Goal: Task Accomplishment & Management: Use online tool/utility

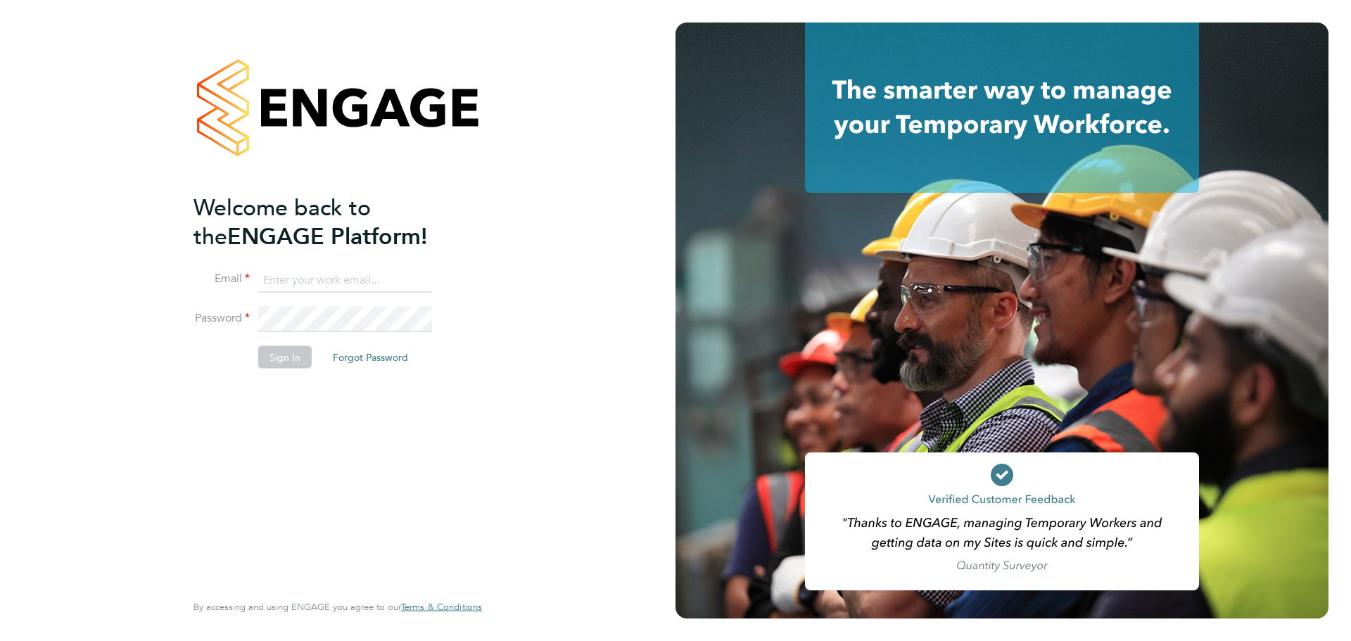
type input "[PERSON_NAME][EMAIL_ADDRESS][PERSON_NAME][PERSON_NAME][DOMAIN_NAME]"
click at [285, 361] on button "Sign In" at bounding box center [284, 356] width 53 height 23
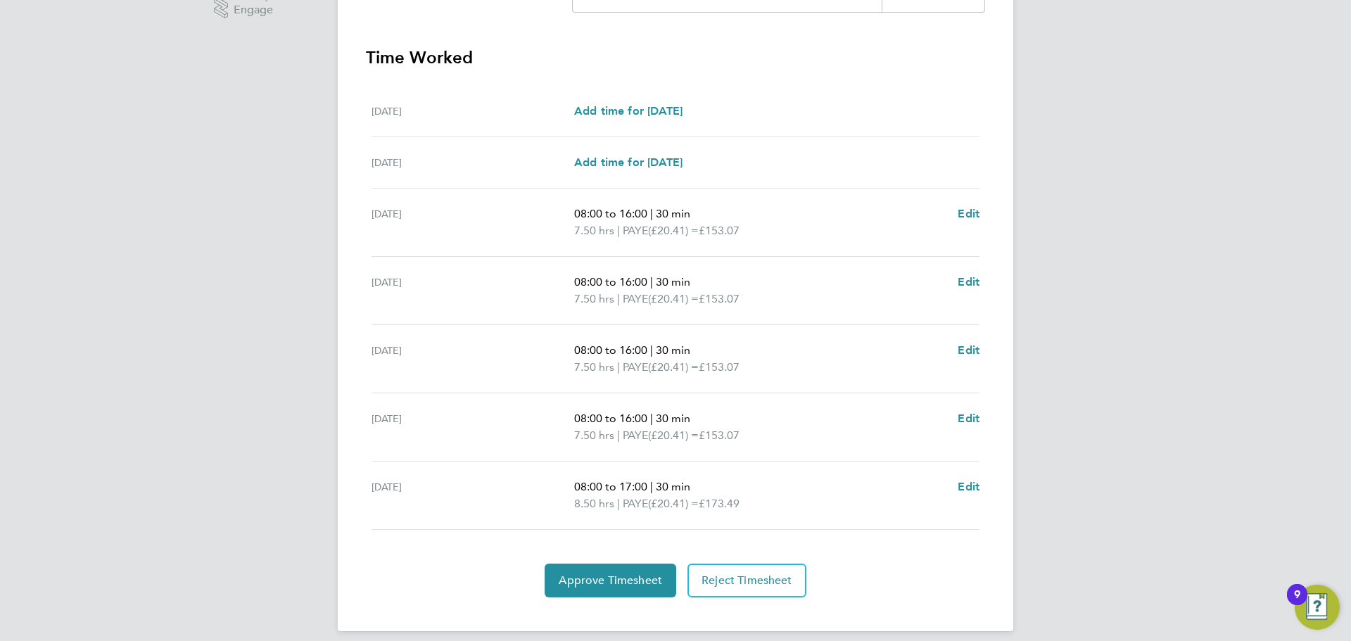
scroll to position [387, 0]
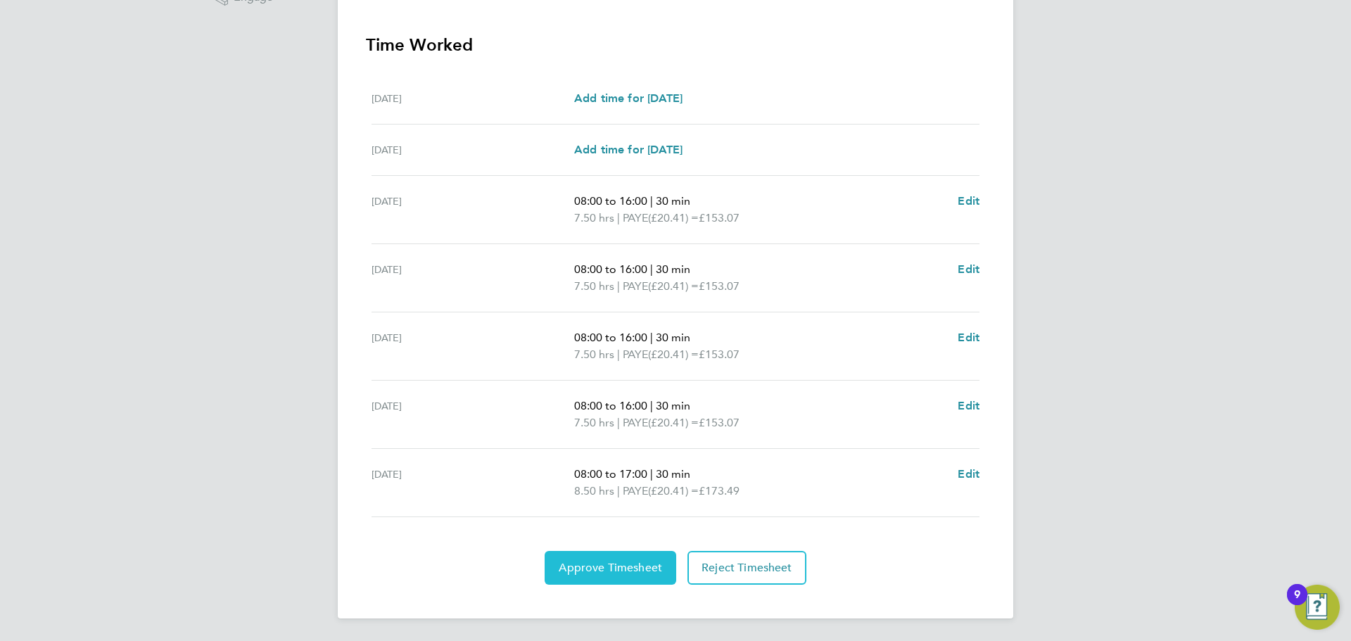
click at [606, 566] on span "Approve Timesheet" at bounding box center [610, 568] width 103 height 14
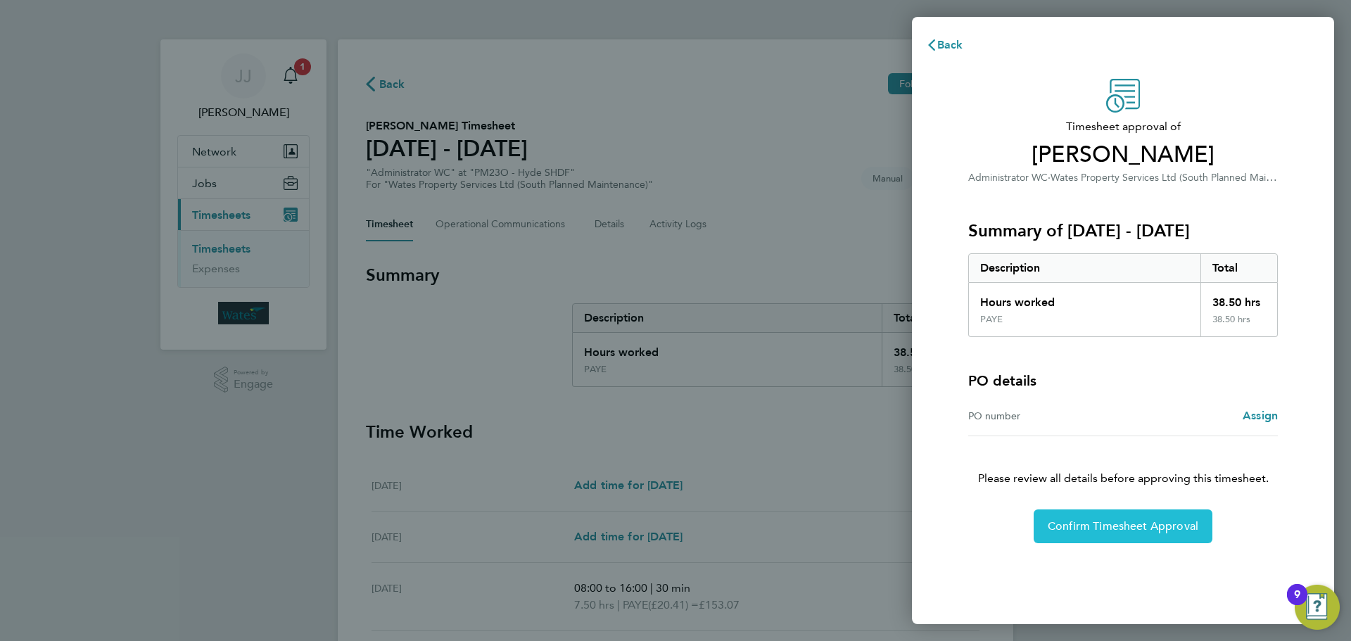
click at [1099, 528] on span "Confirm Timesheet Approval" at bounding box center [1123, 526] width 151 height 14
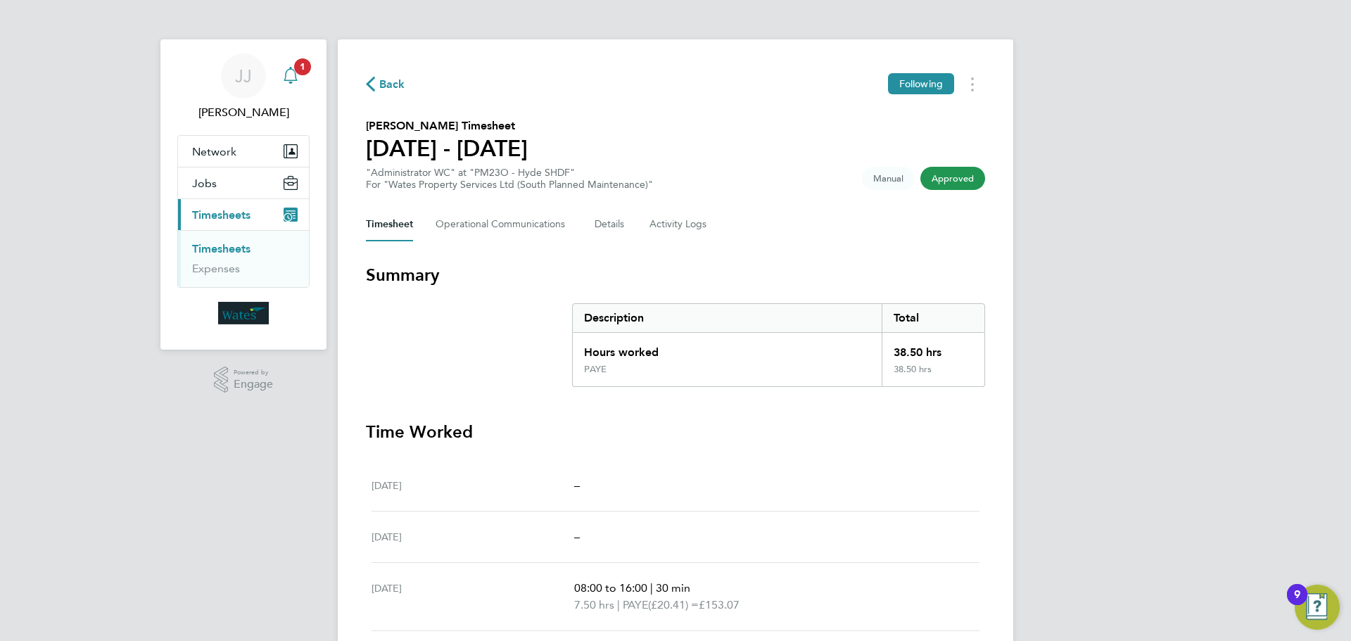
click at [291, 80] on icon "Main navigation" at bounding box center [290, 74] width 13 height 14
